Goal: Task Accomplishment & Management: Use online tool/utility

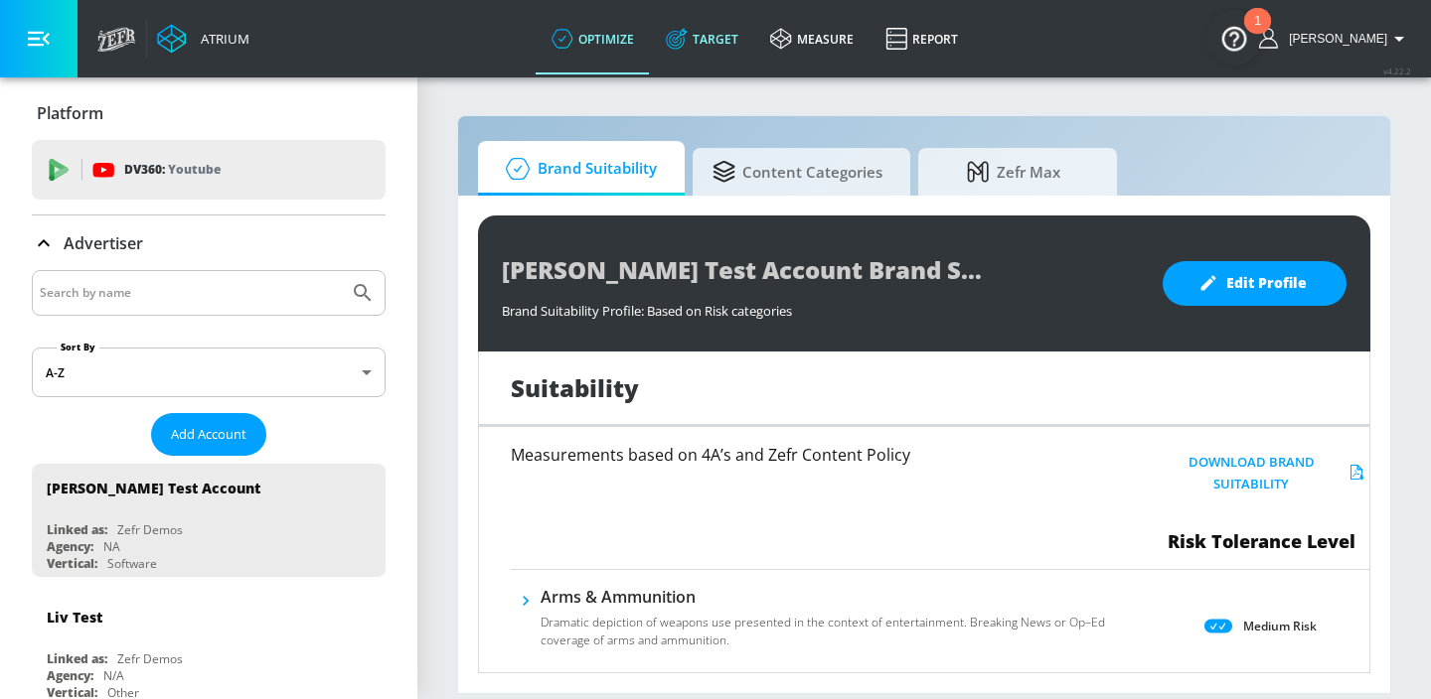
click at [688, 31] on icon at bounding box center [677, 39] width 22 height 22
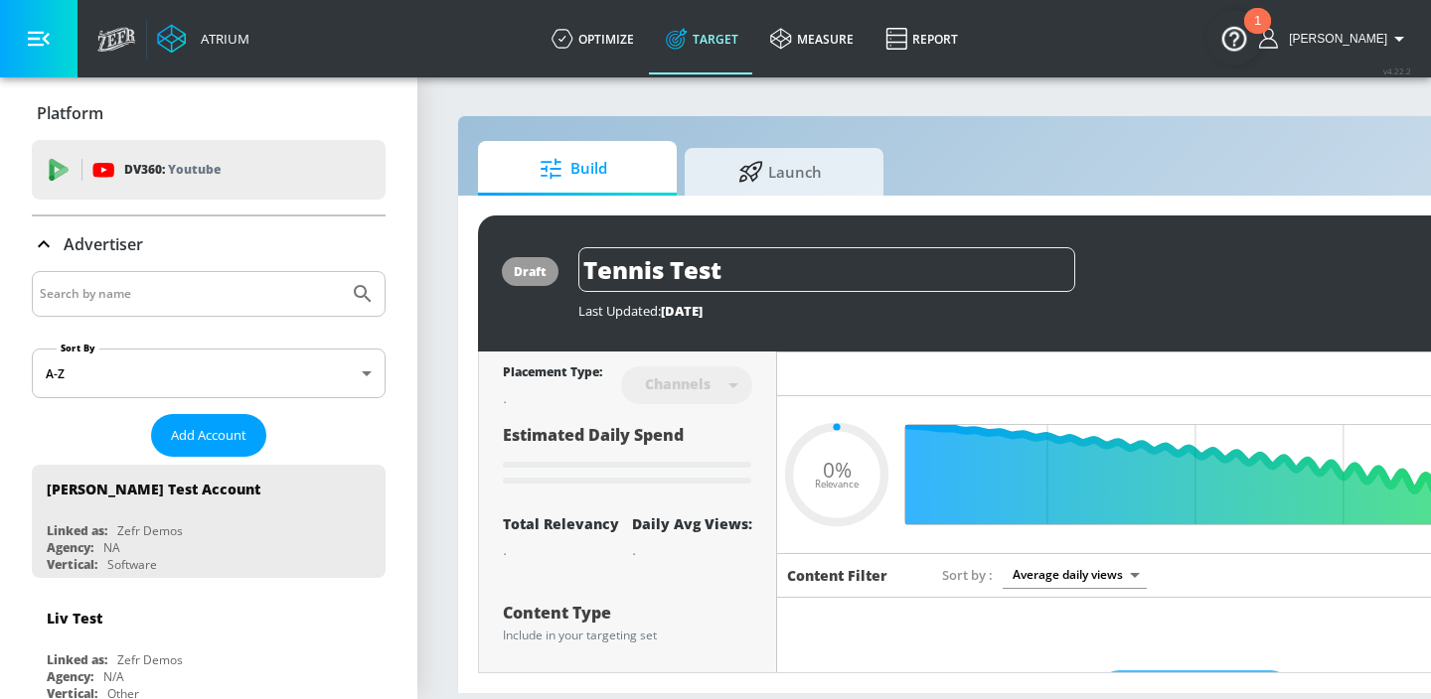
type input "0.22"
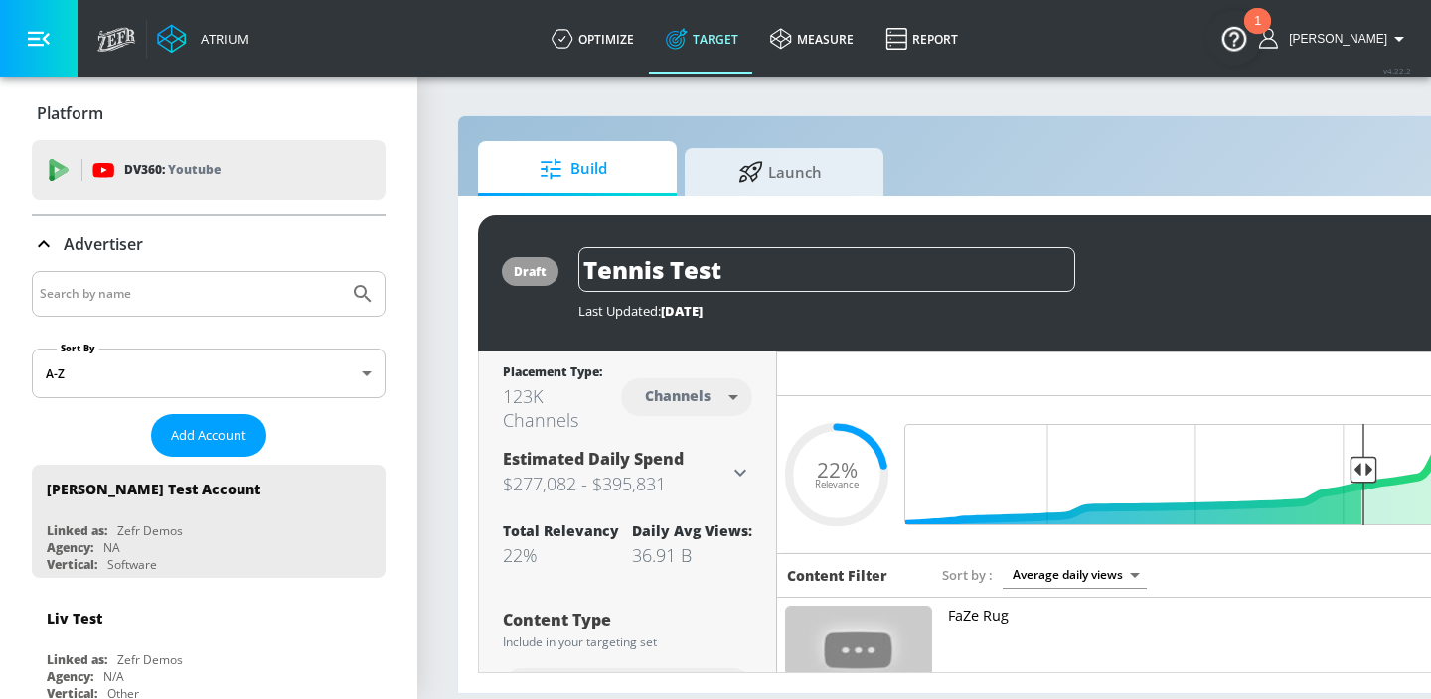
click at [212, 297] on input "Search by name" at bounding box center [190, 294] width 301 height 26
type input "universal"
click at [341, 272] on button "Submit Search" at bounding box center [363, 294] width 44 height 44
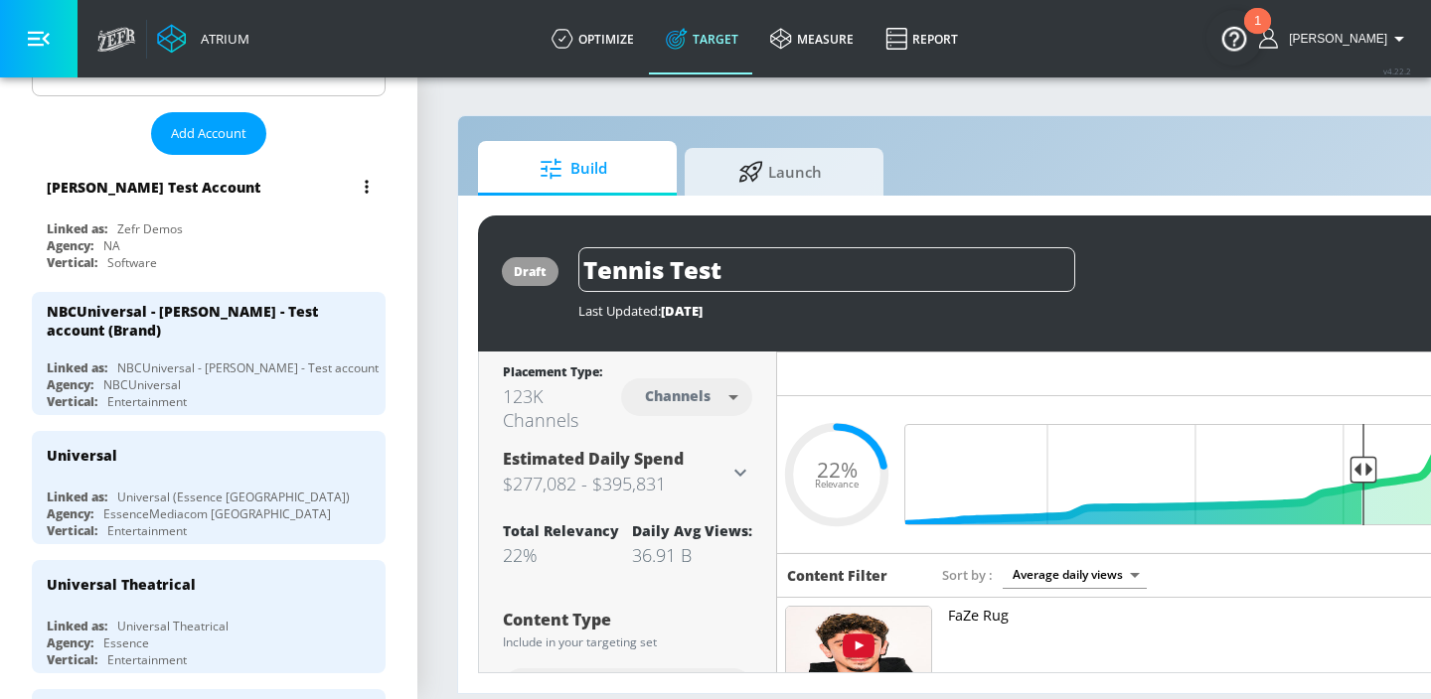
scroll to position [343, 0]
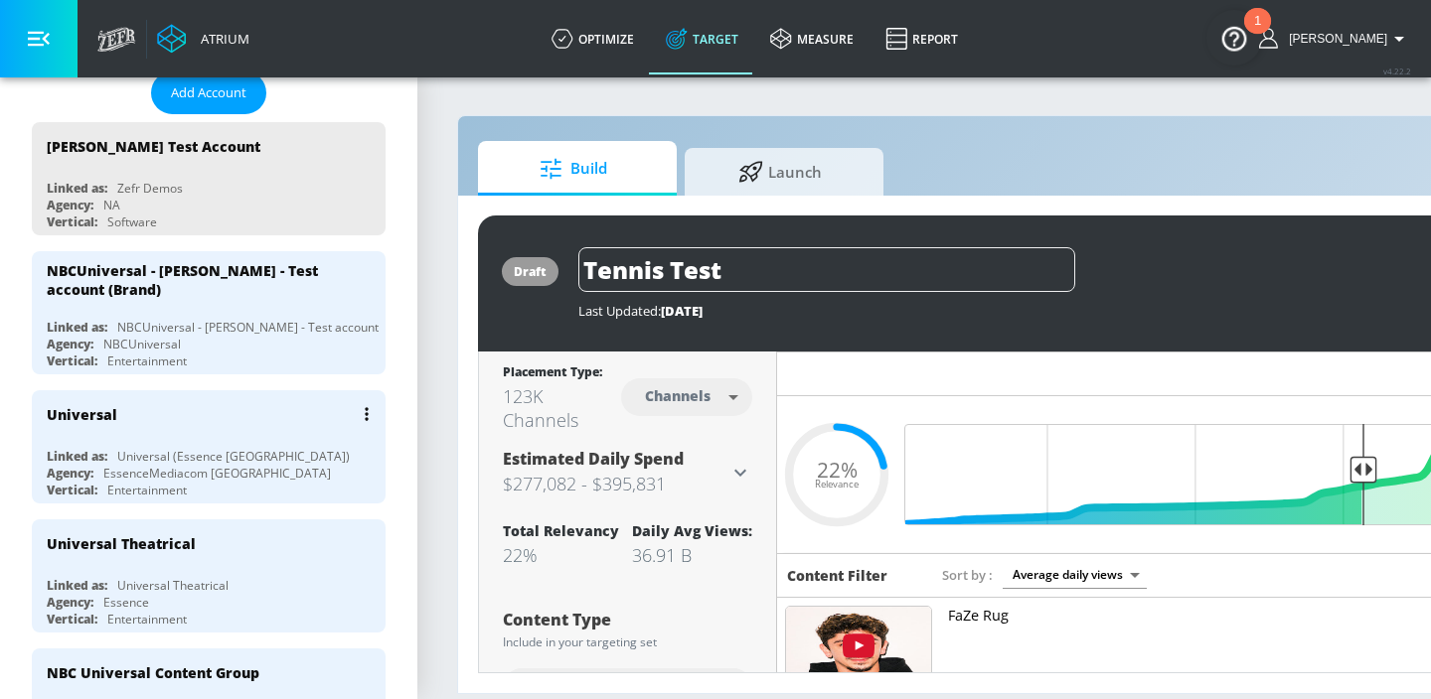
click at [304, 465] on div "Agency: EssenceMediacom [GEOGRAPHIC_DATA]" at bounding box center [214, 473] width 334 height 17
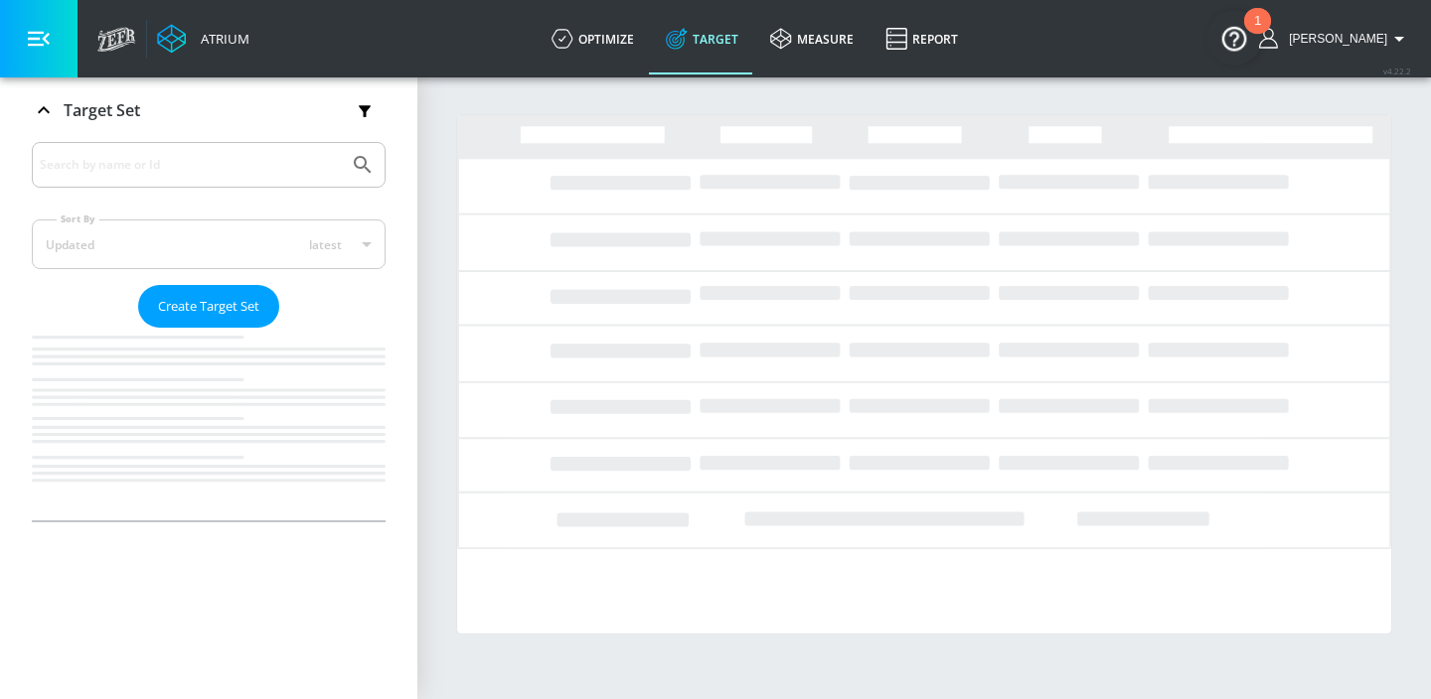
scroll to position [323, 0]
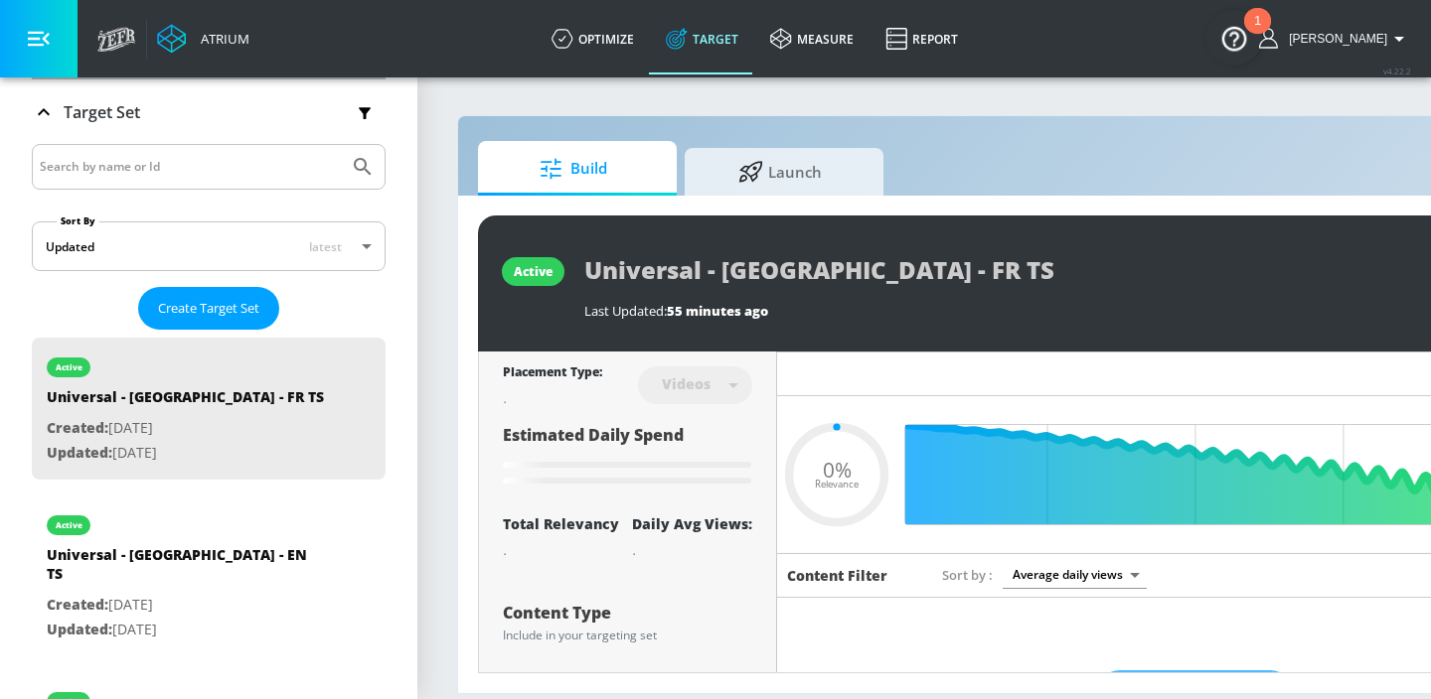
type input "0.05"
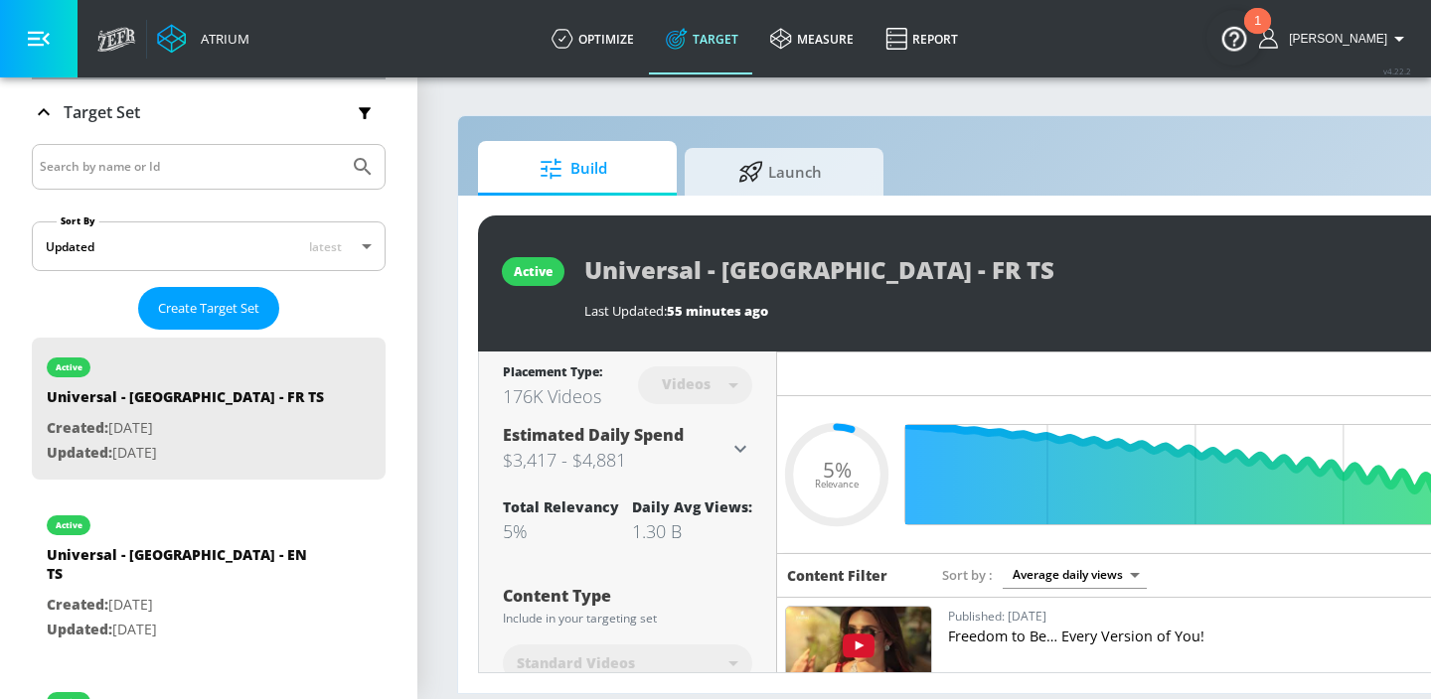
scroll to position [343, 0]
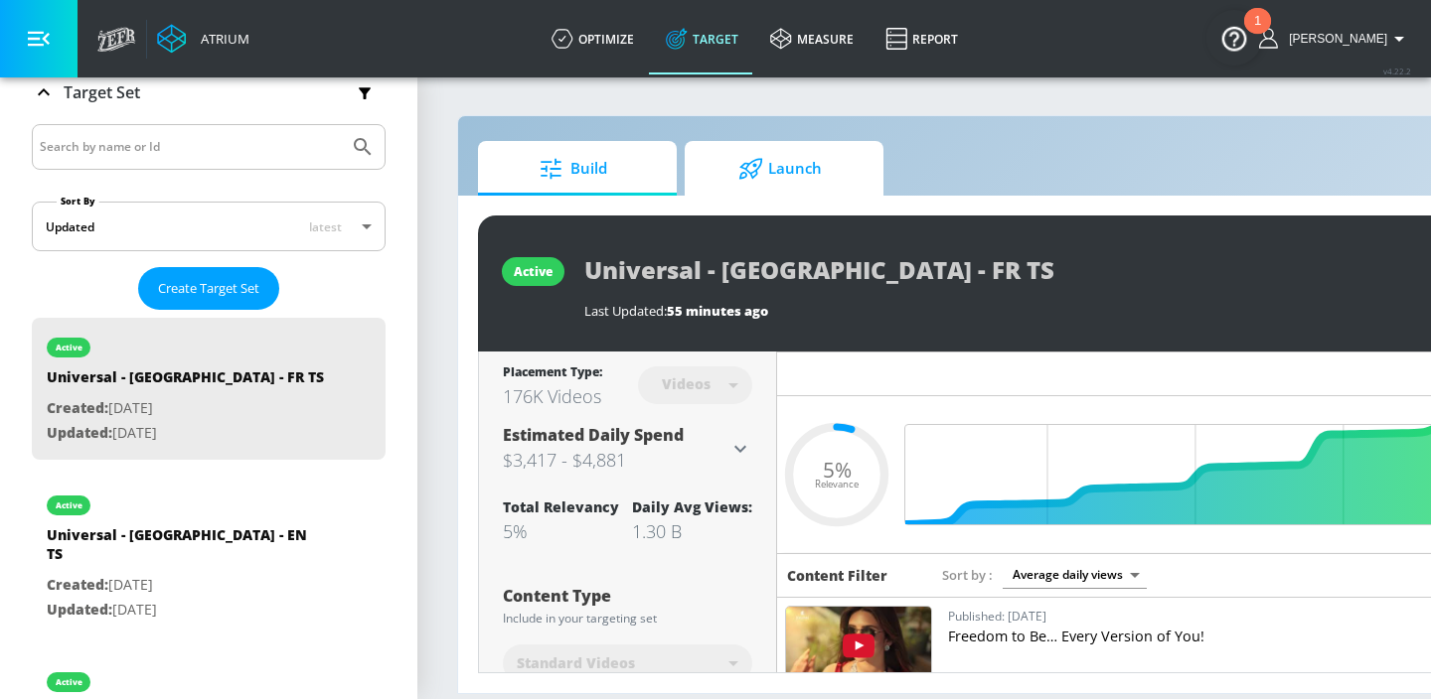
click at [774, 172] on span "Launch" at bounding box center [779, 169] width 151 height 48
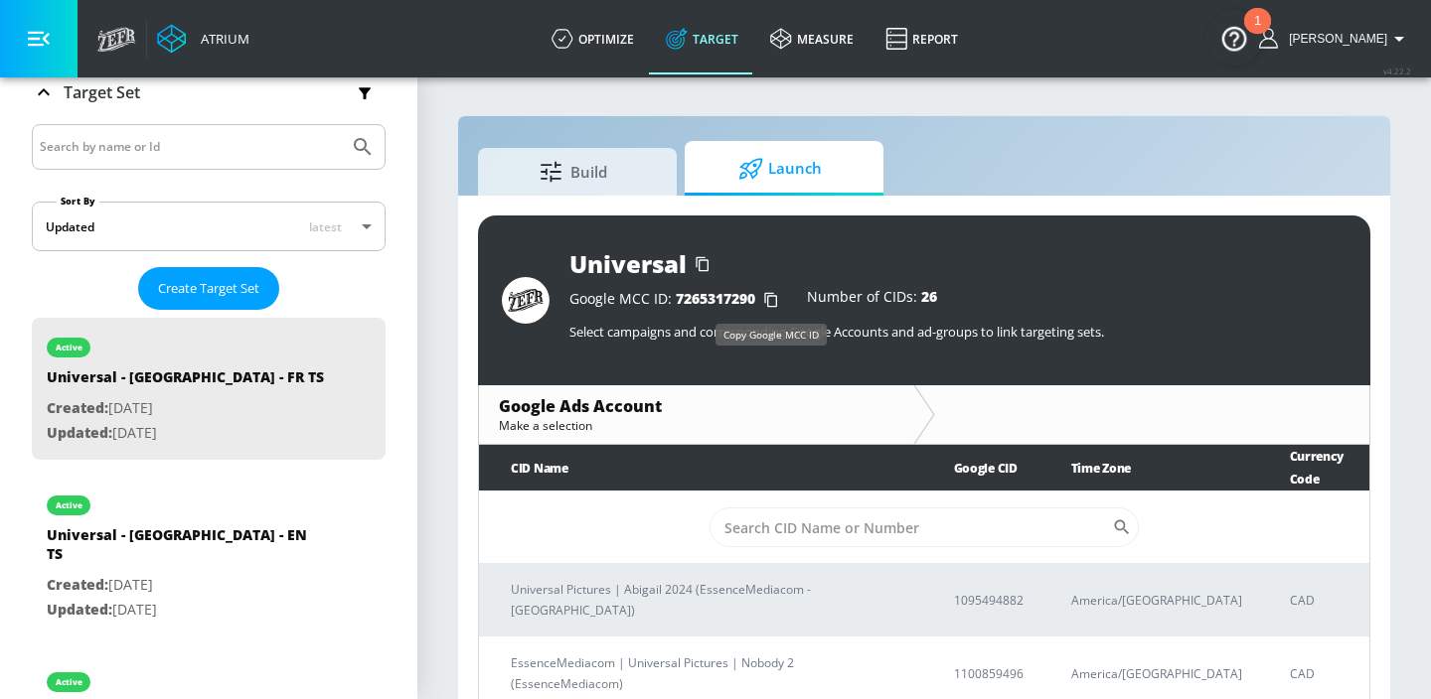
click at [774, 301] on icon "button" at bounding box center [771, 300] width 32 height 32
